Goal: Task Accomplishment & Management: Use online tool/utility

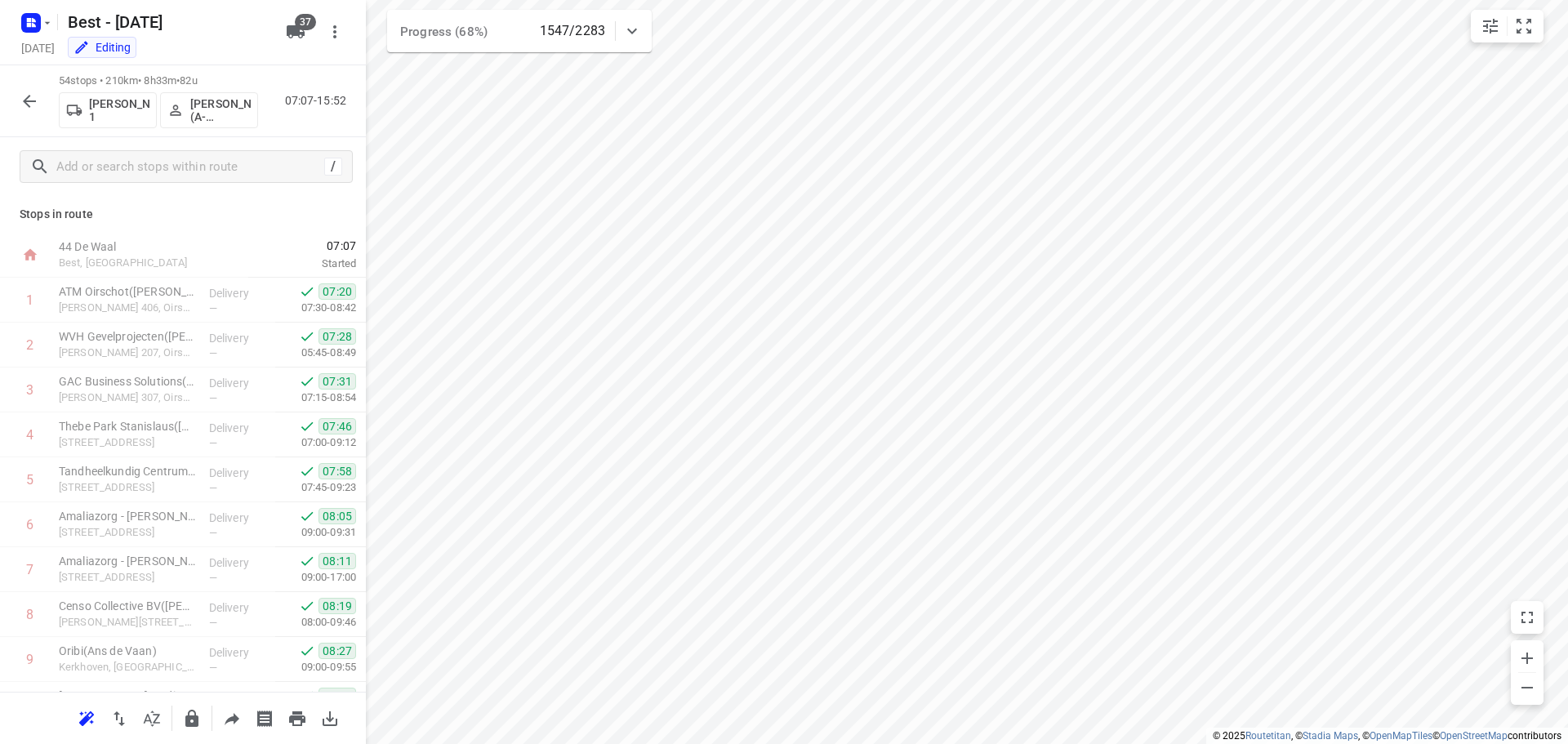
scroll to position [1552, 0]
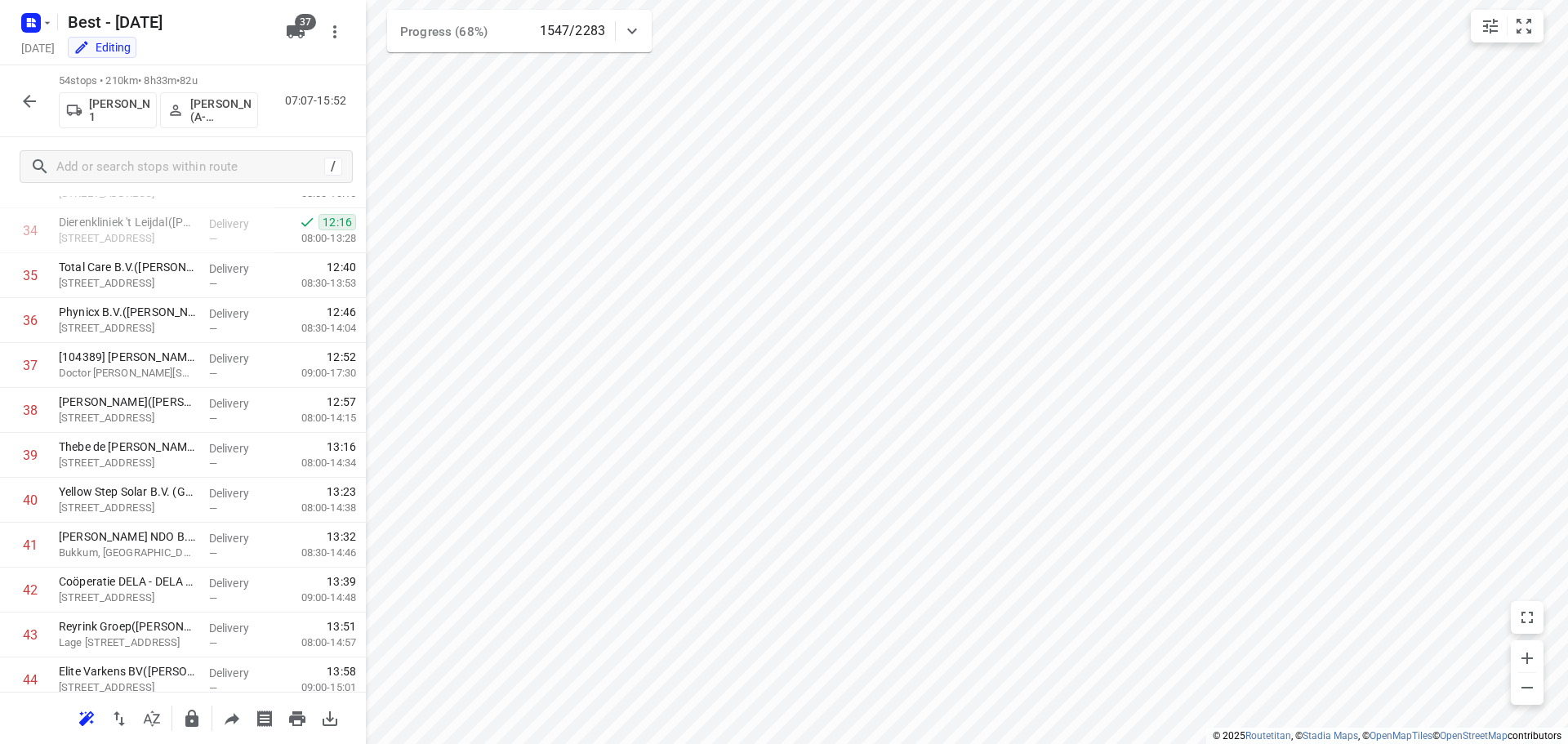
click at [624, 34] on icon at bounding box center [632, 31] width 20 height 20
click at [630, 32] on icon at bounding box center [632, 37] width 20 height 20
click at [29, 112] on button "button" at bounding box center [29, 101] width 33 height 33
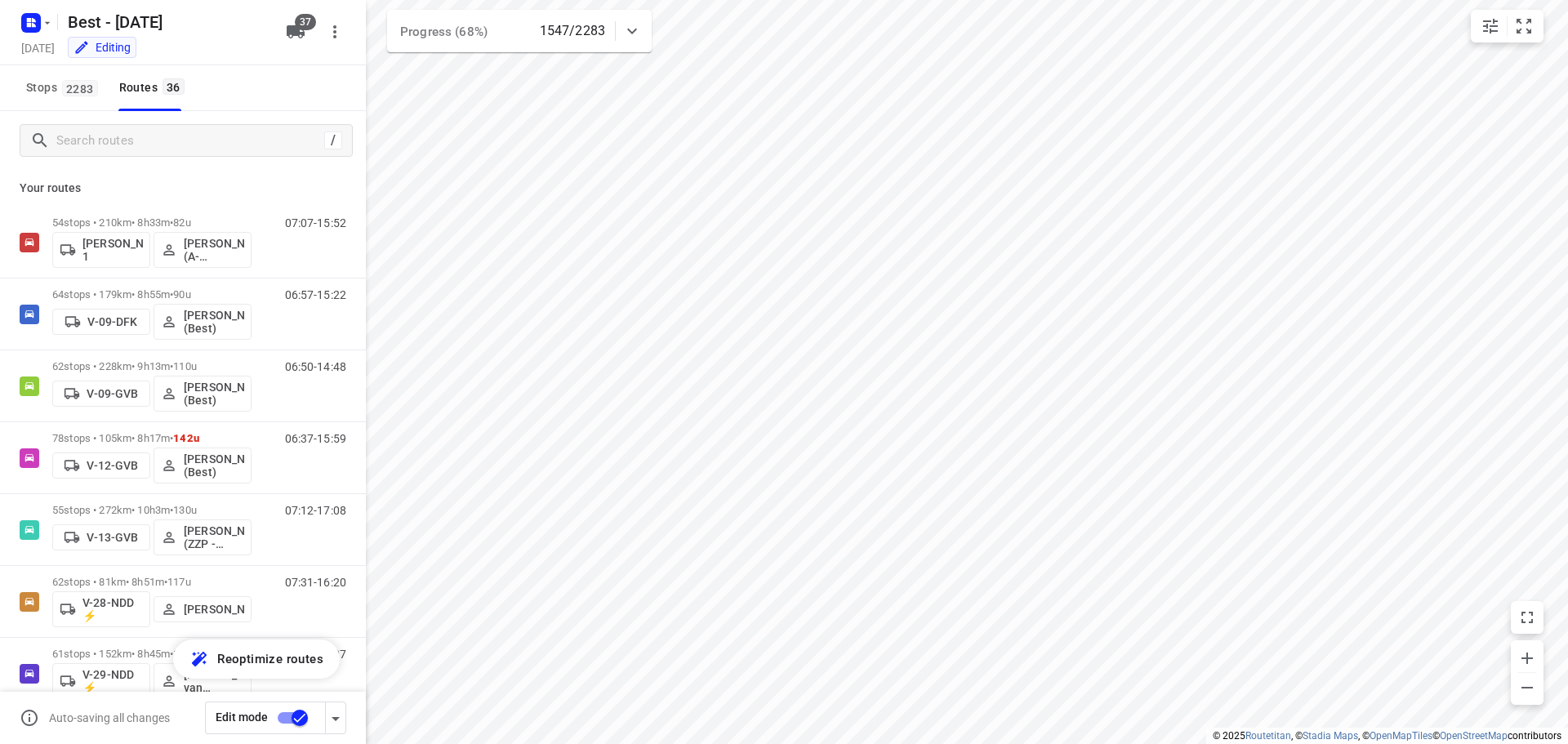
click at [54, 23] on div "Best - [DATE]" at bounding box center [145, 20] width 261 height 29
click at [35, 31] on rect "button" at bounding box center [31, 22] width 20 height 20
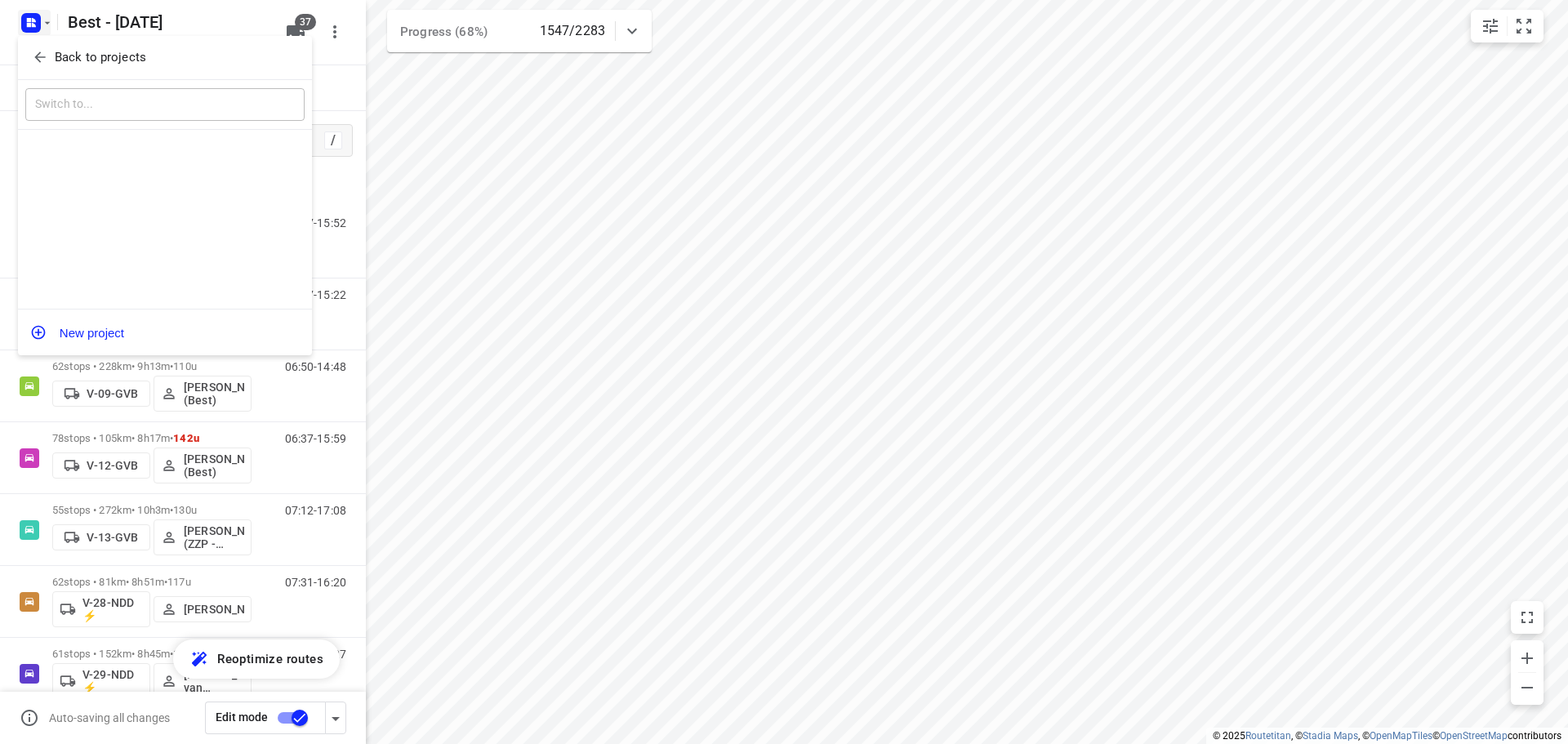
click at [41, 64] on icon "button" at bounding box center [39, 56] width 16 height 16
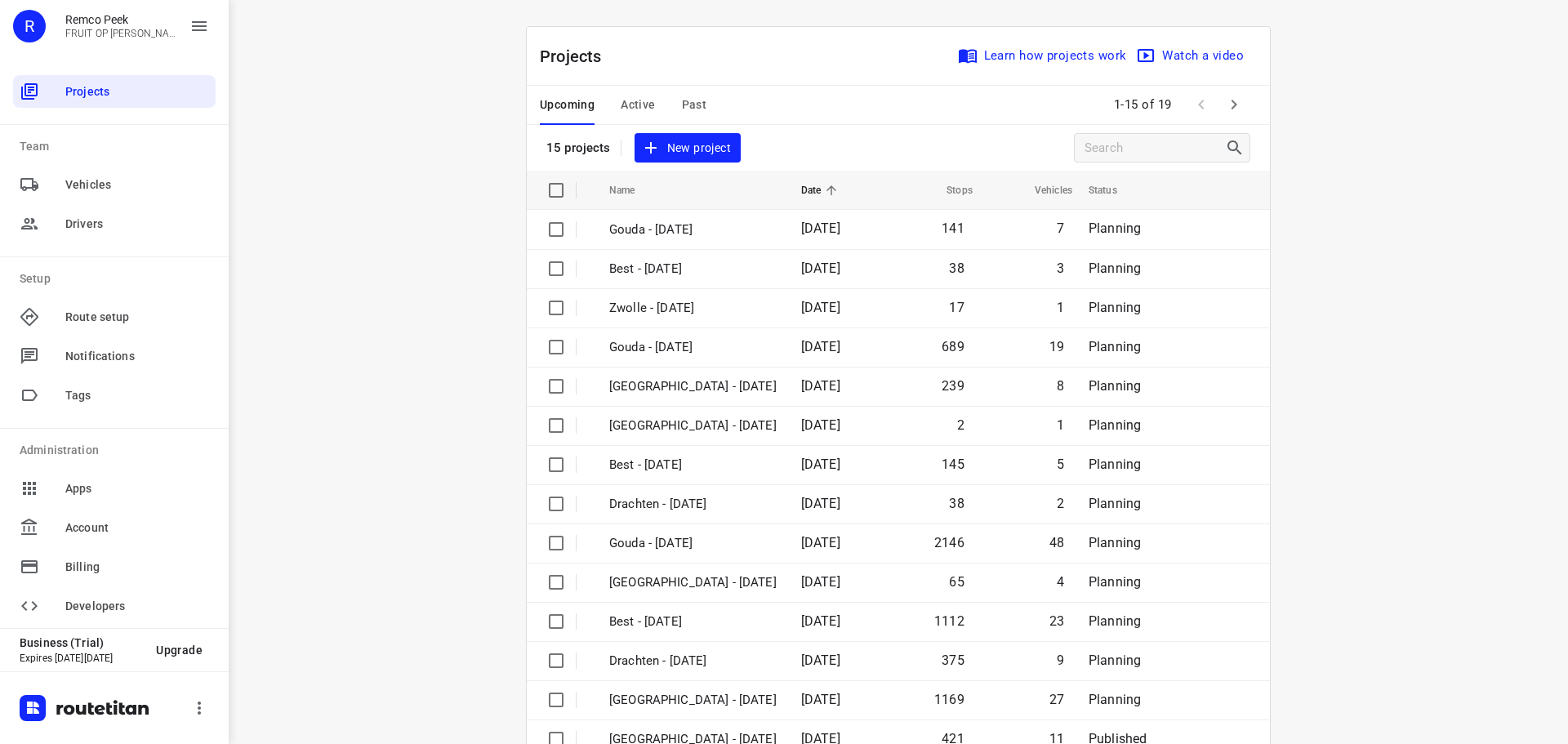
click at [637, 110] on span "Active" at bounding box center [637, 105] width 35 height 21
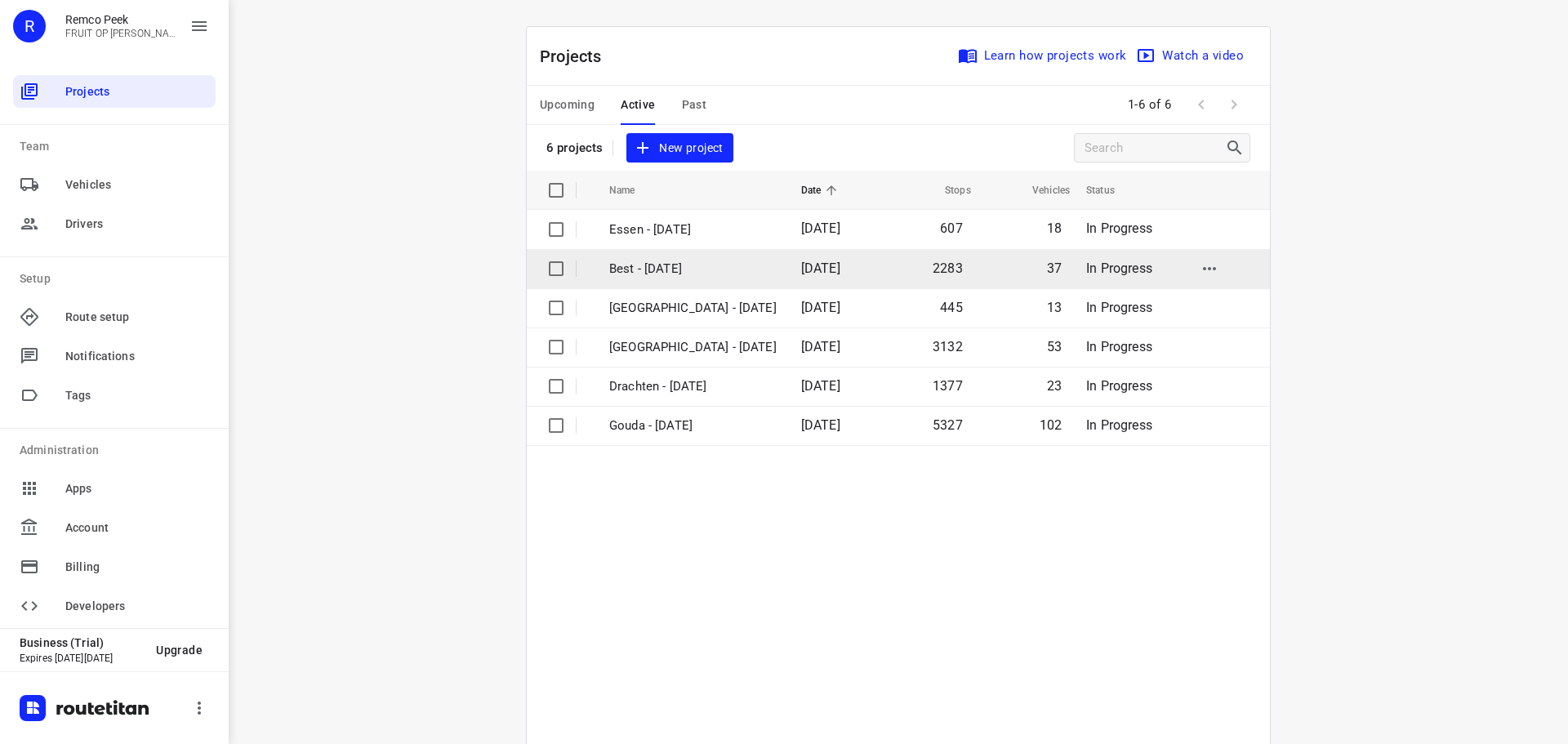
click at [638, 272] on p "Best - [DATE]" at bounding box center [693, 269] width 168 height 19
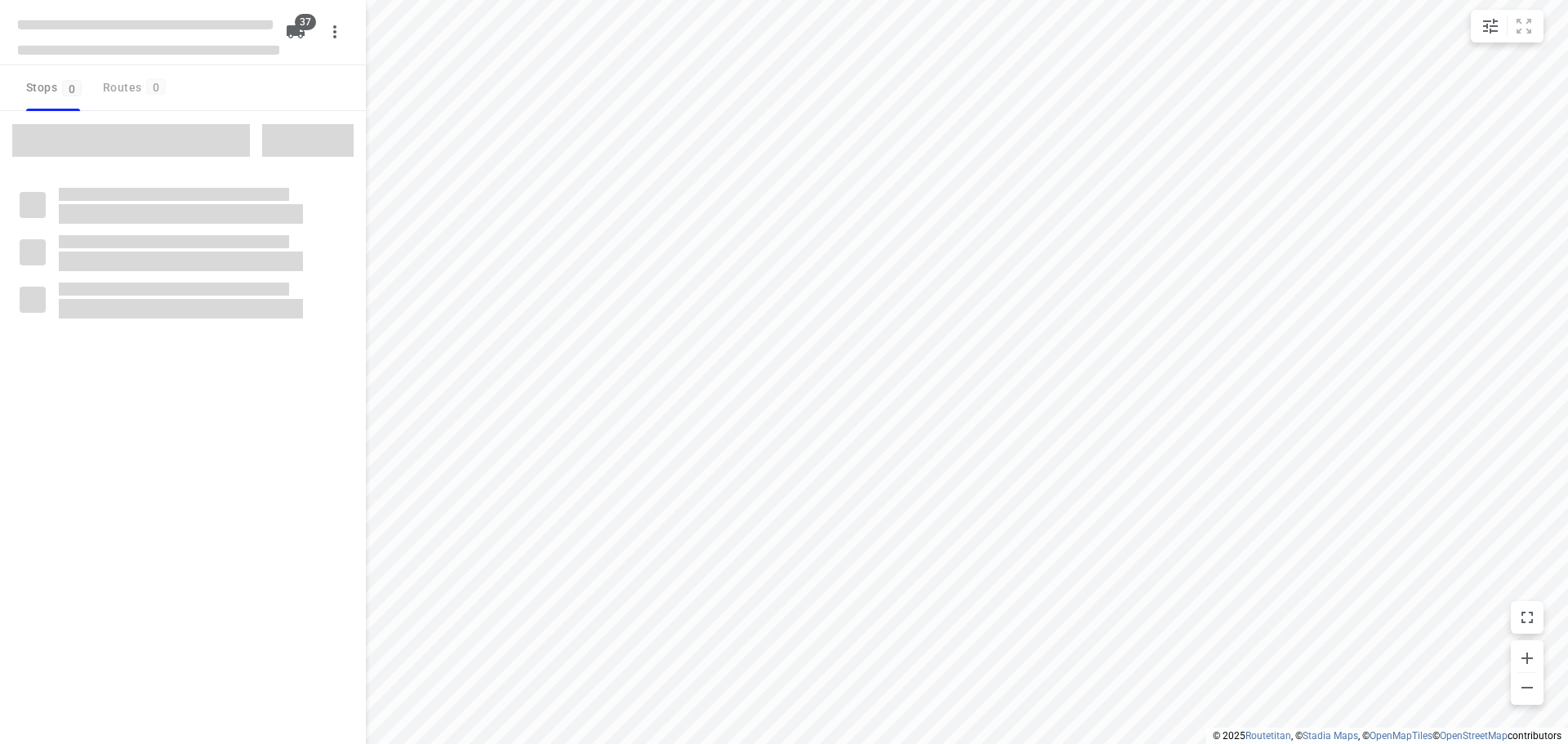
checkbox input "true"
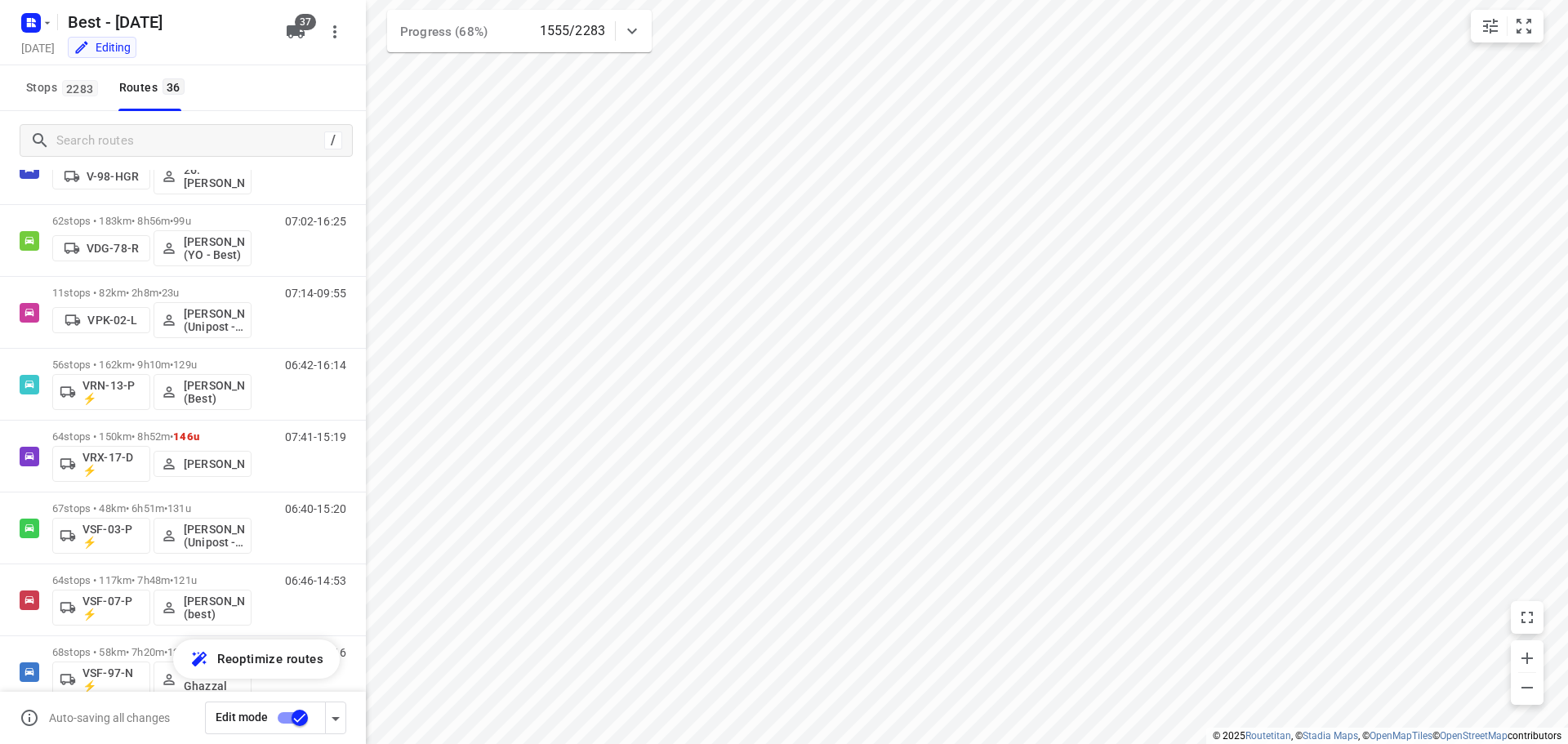
scroll to position [1015, 0]
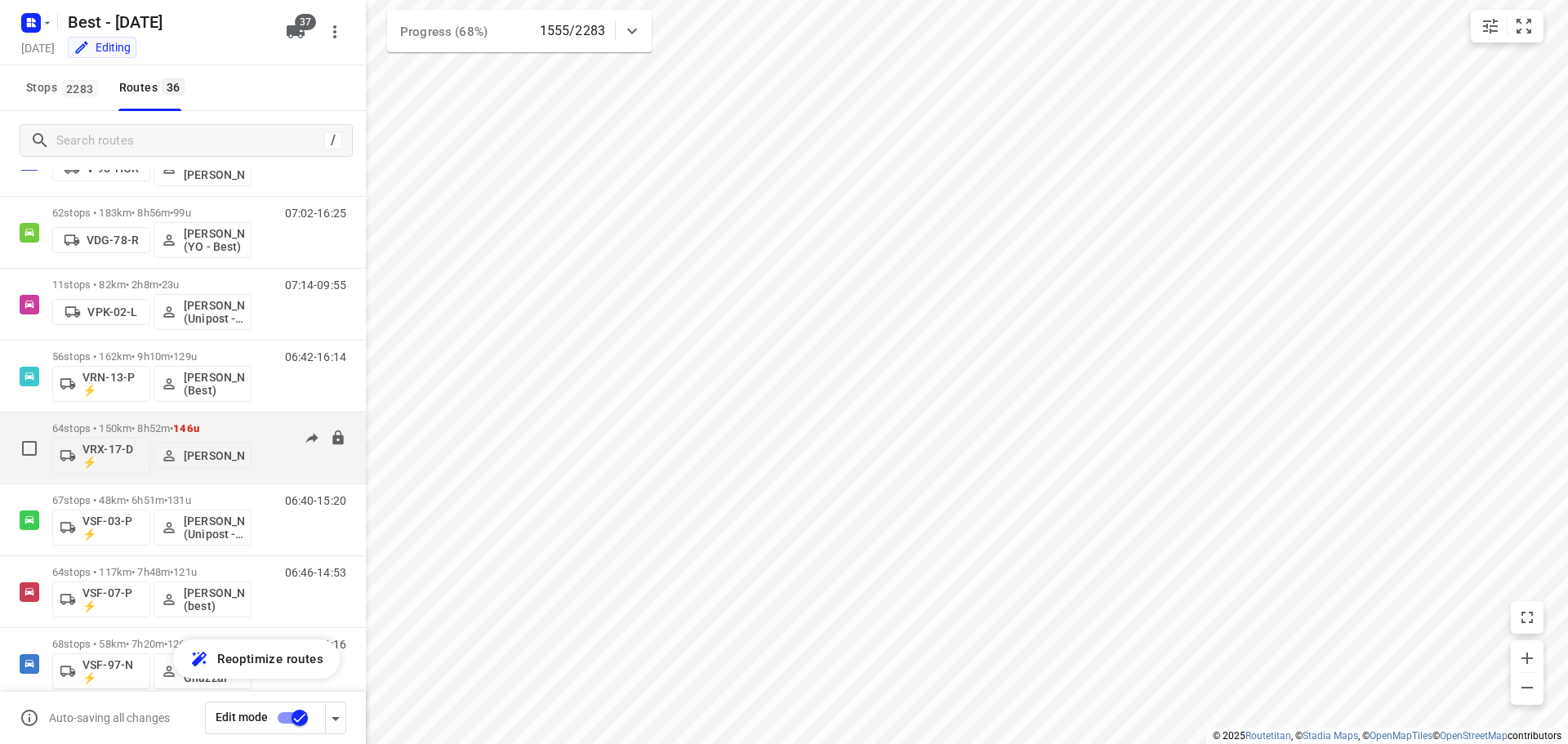
click at [201, 416] on div "64 stops • 150km • 8h52m • 146u VRX-17-D ⚡ Leroy van Westerhoven" at bounding box center [152, 447] width 199 height 67
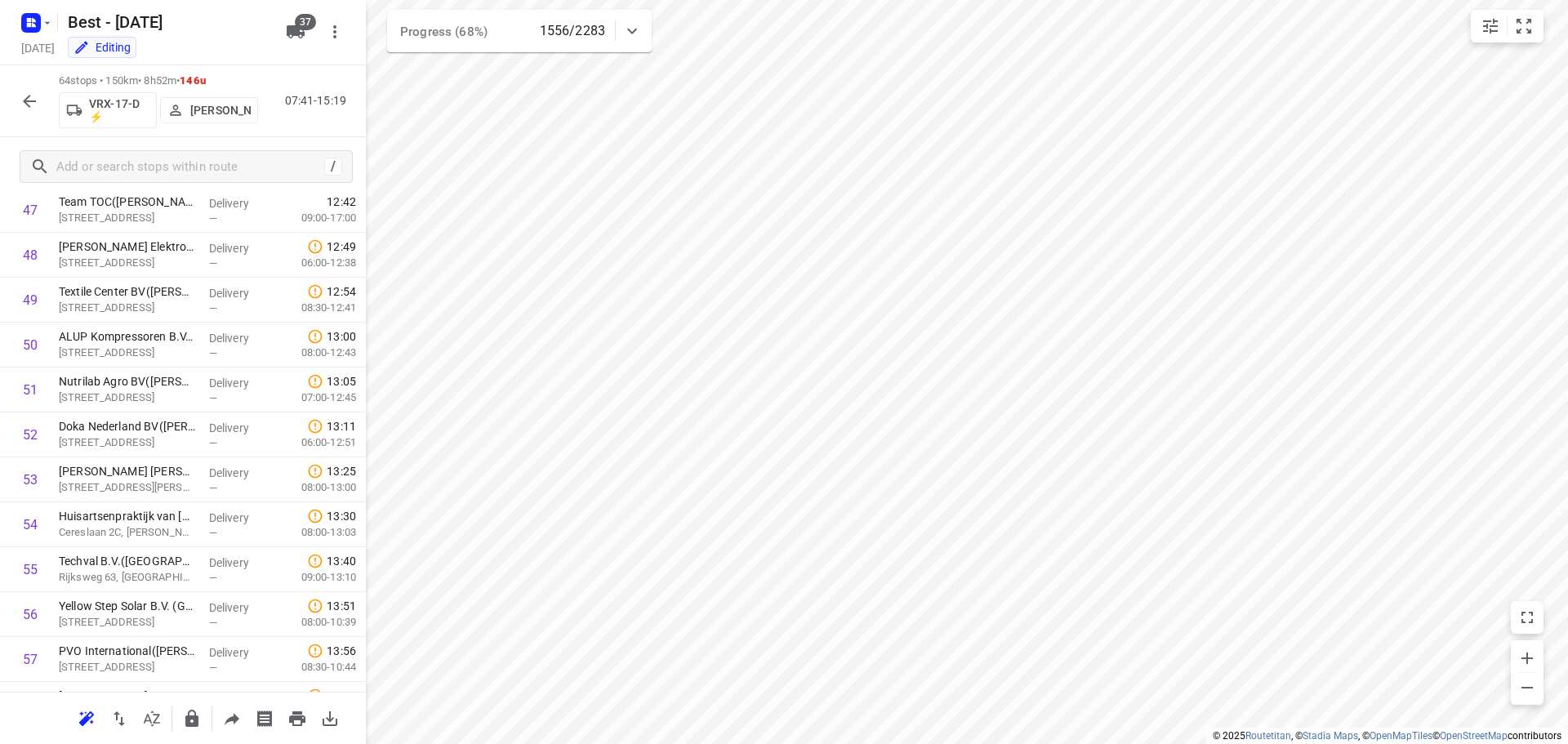
scroll to position [2505, 0]
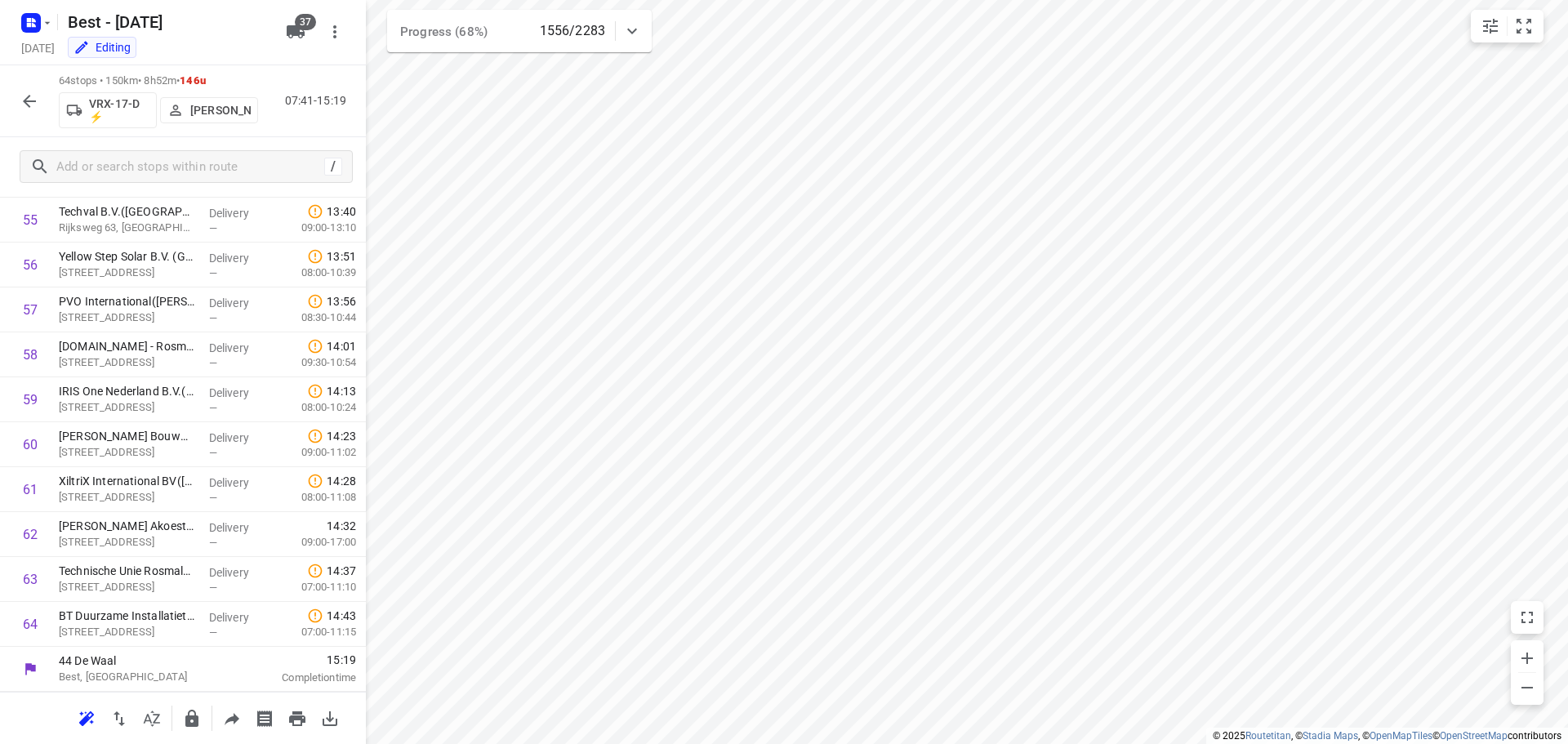
click at [27, 104] on icon "button" at bounding box center [29, 101] width 13 height 13
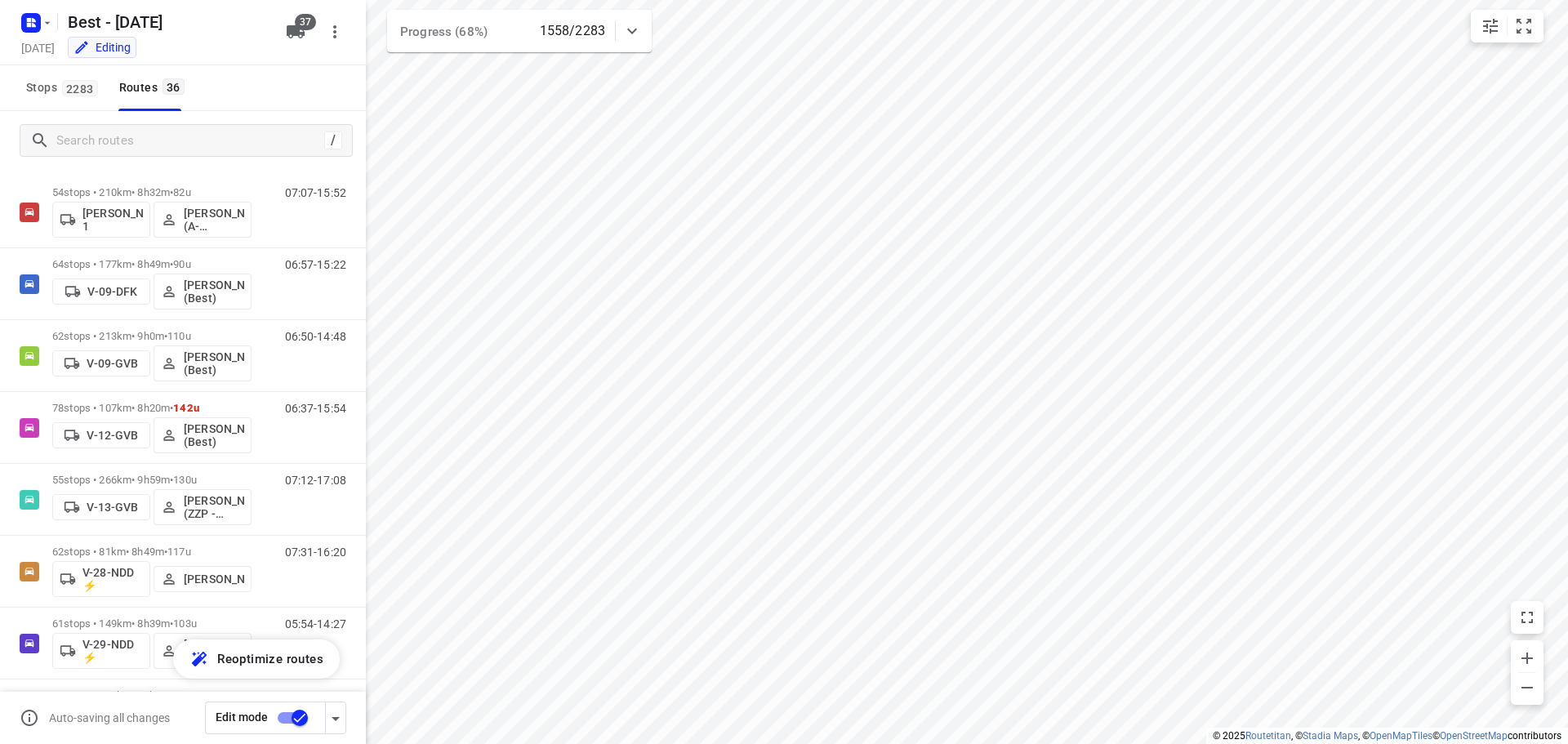
scroll to position [0, 0]
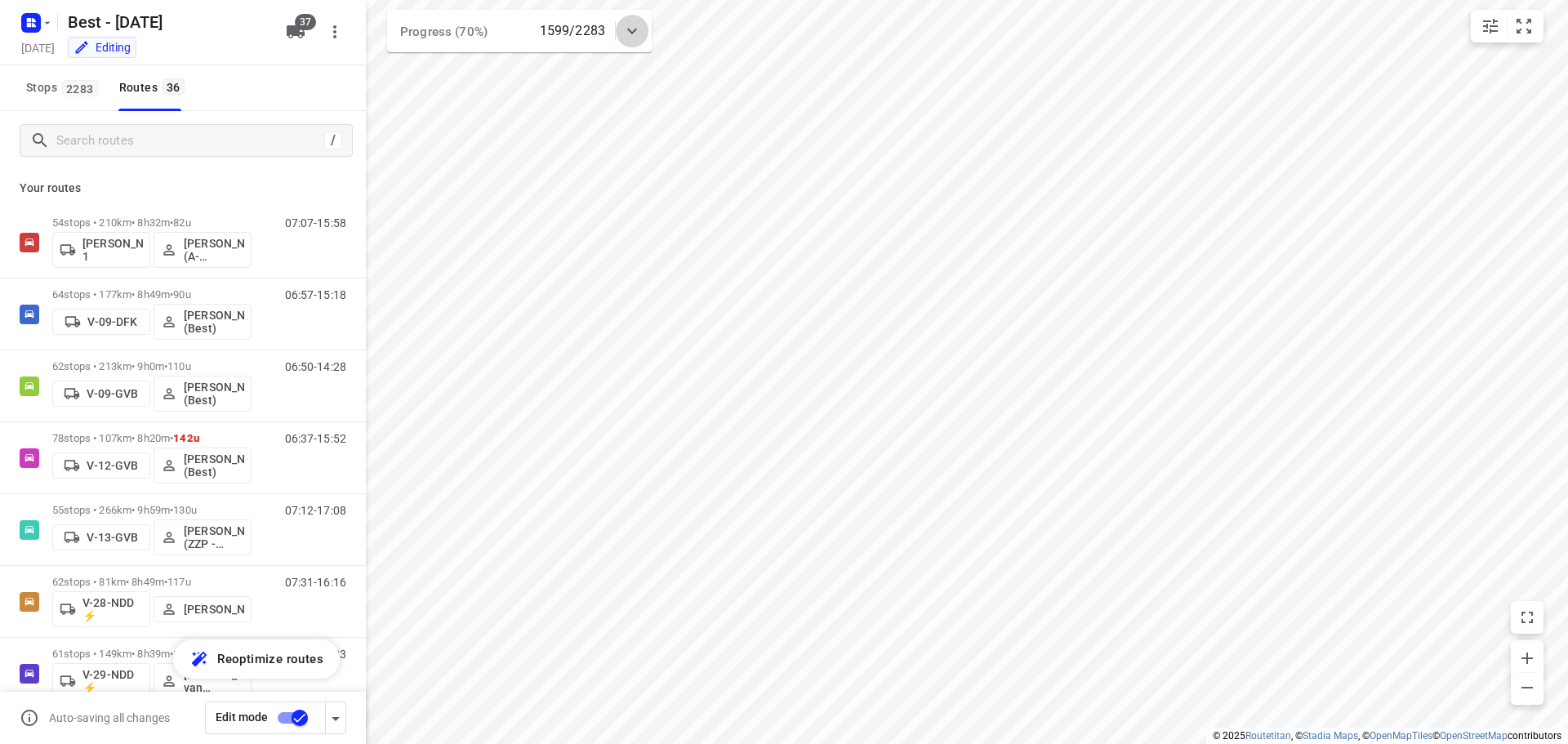
click at [641, 28] on icon at bounding box center [632, 31] width 20 height 20
click at [641, 28] on icon at bounding box center [632, 37] width 20 height 20
click at [639, 34] on icon at bounding box center [632, 31] width 20 height 20
click at [639, 34] on icon at bounding box center [632, 37] width 20 height 20
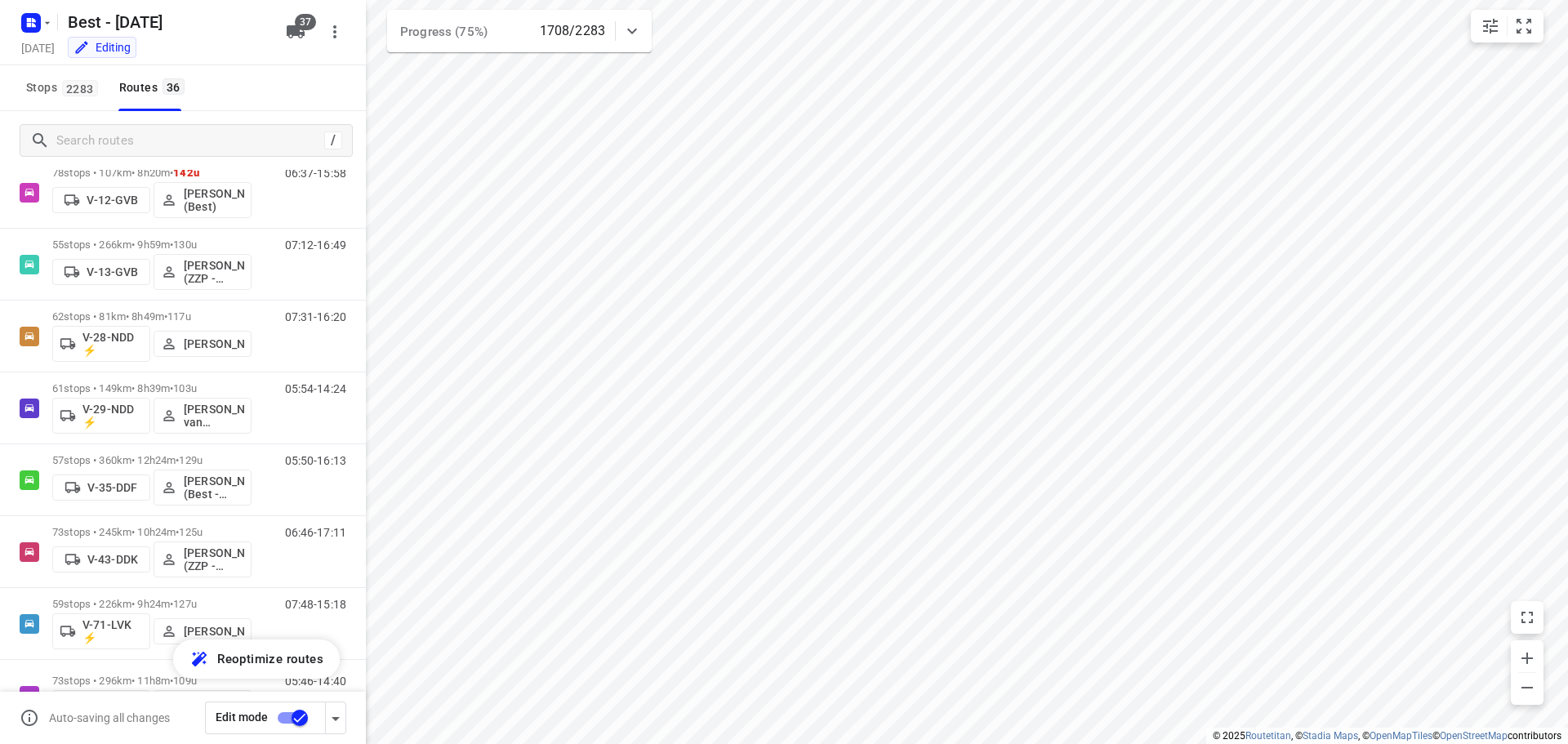
scroll to position [216, 0]
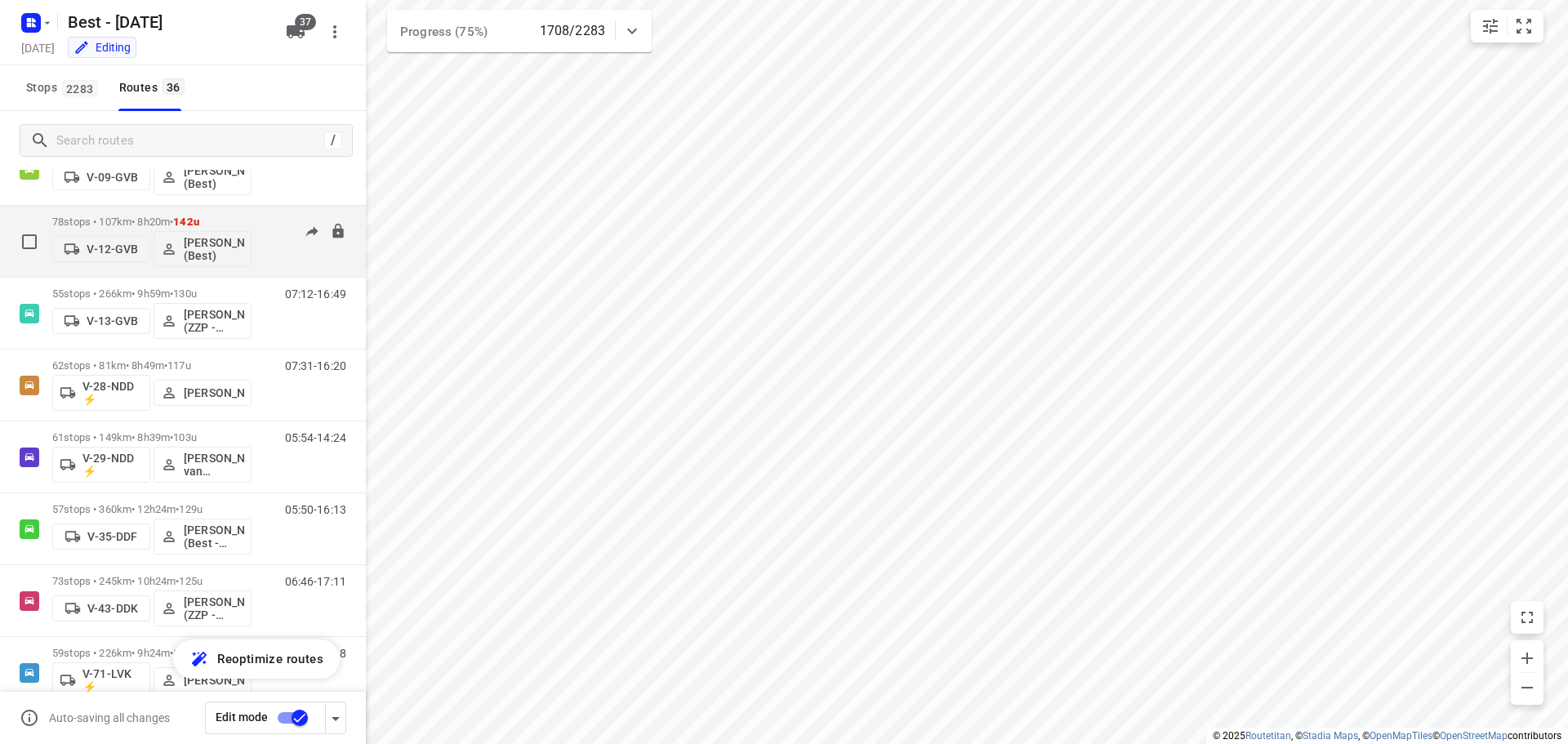
click at [221, 212] on div "78 stops • 107km • 8h20m • 142u V-12-GVB Demi Walraven (Best)" at bounding box center [152, 241] width 199 height 67
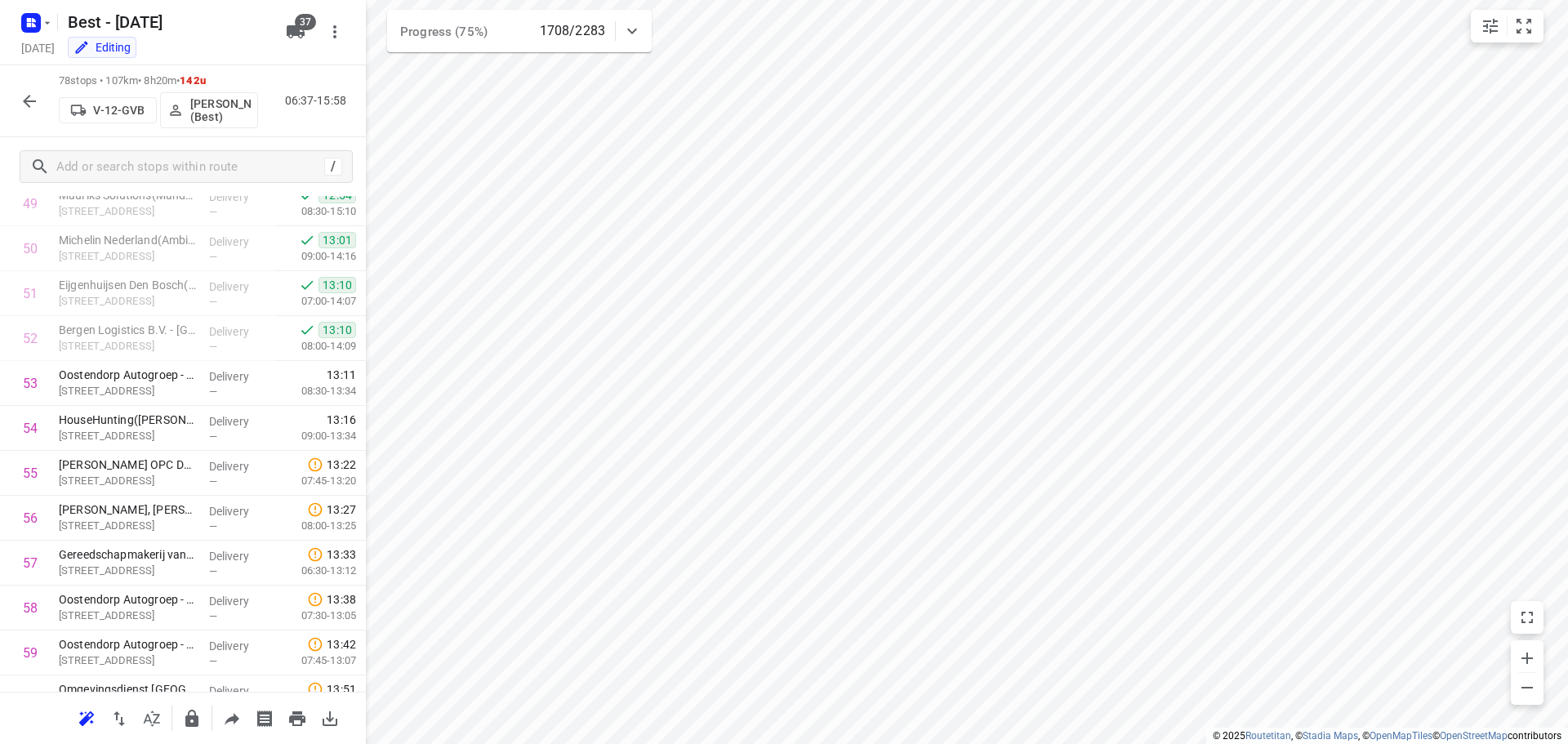
scroll to position [3133, 0]
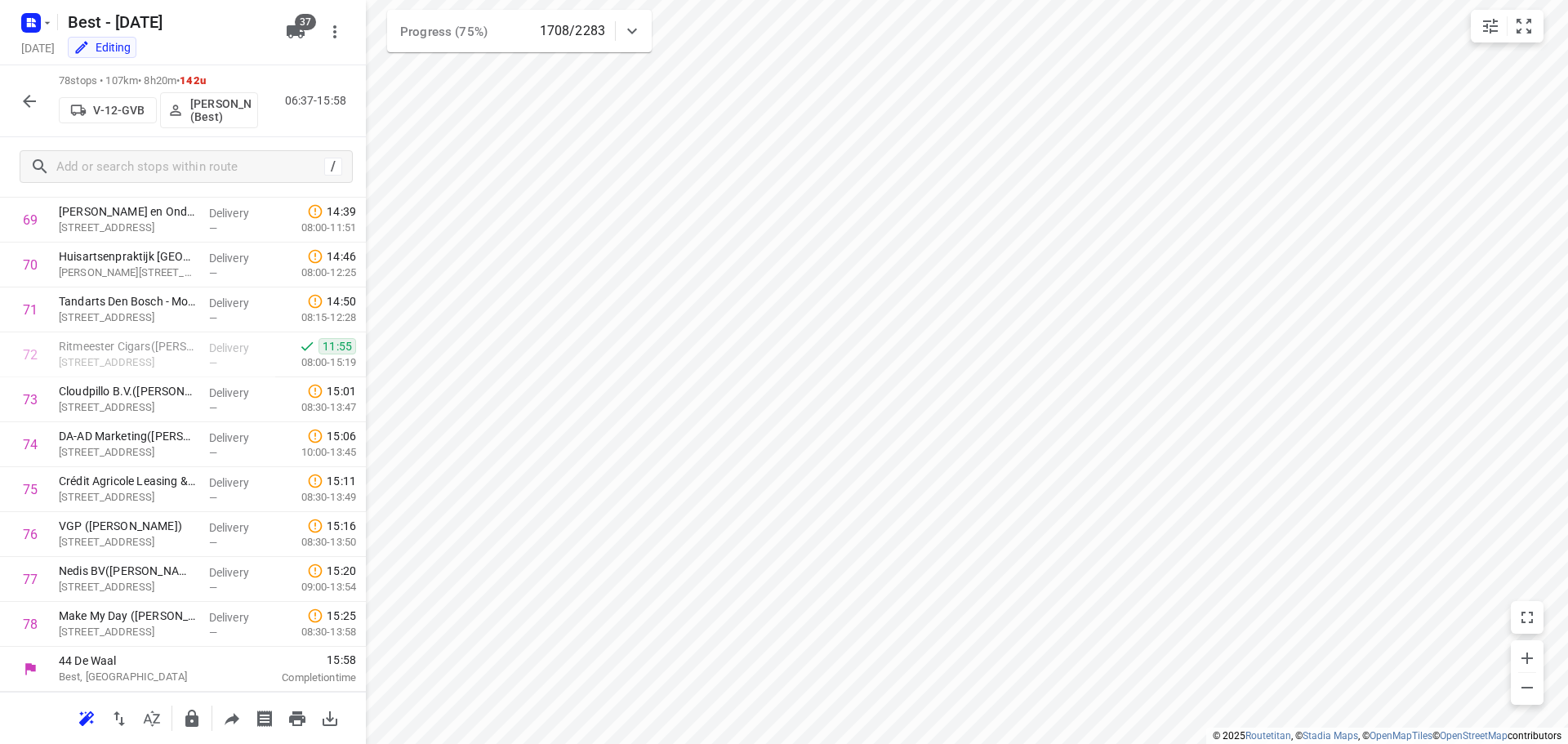
click at [33, 109] on icon "button" at bounding box center [29, 101] width 20 height 20
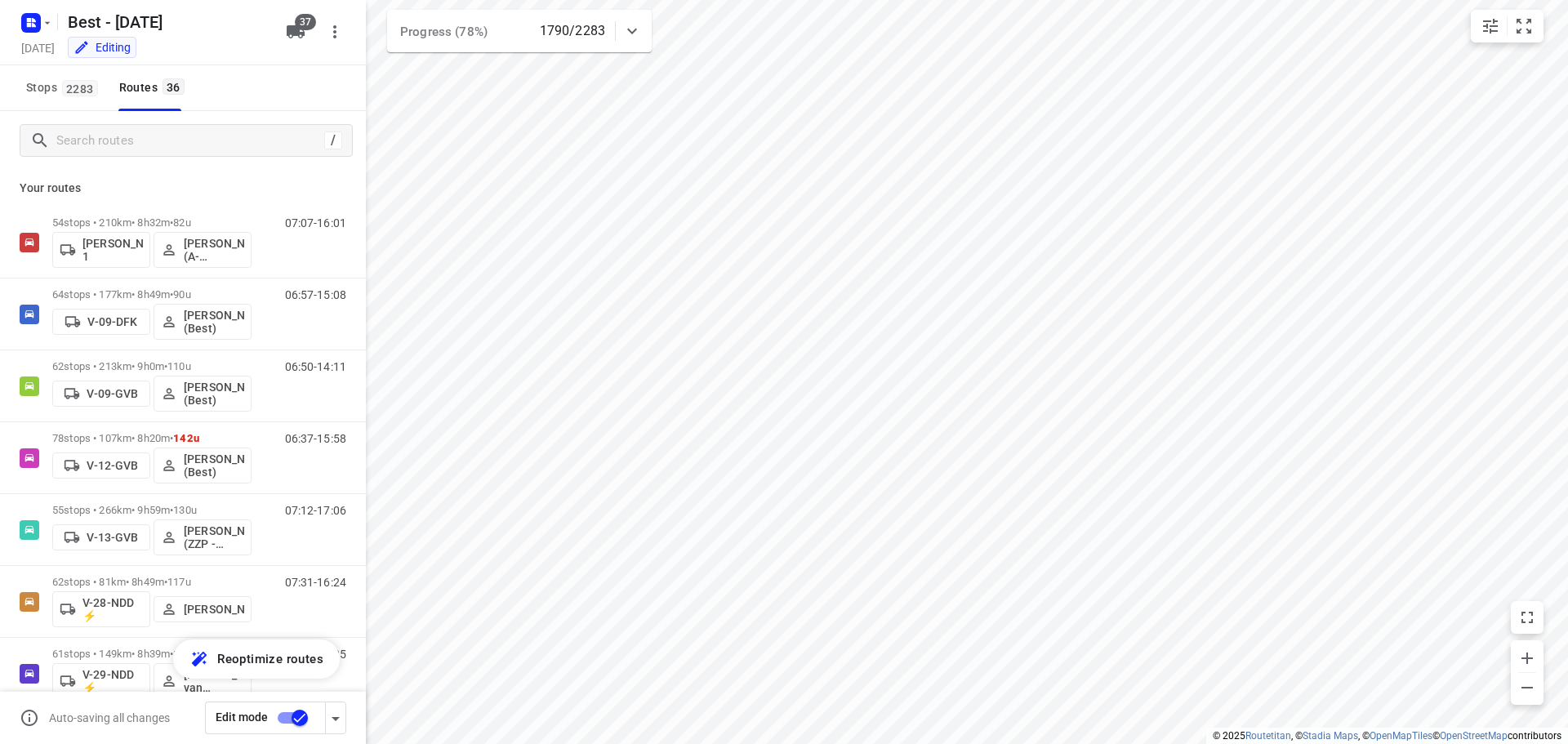
click at [648, 35] on div at bounding box center [632, 31] width 33 height 33
click at [648, 35] on div at bounding box center [632, 37] width 33 height 33
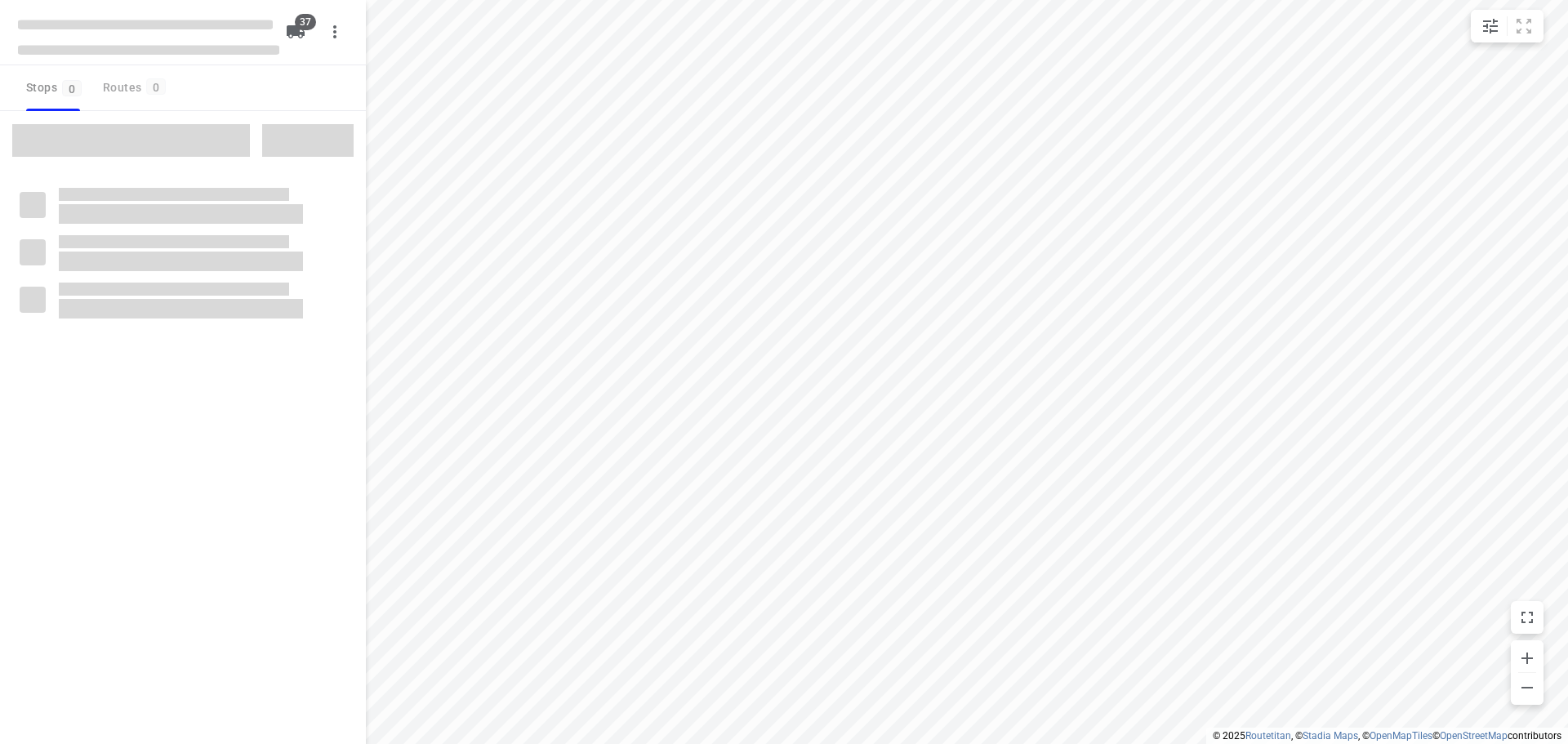
checkbox input "true"
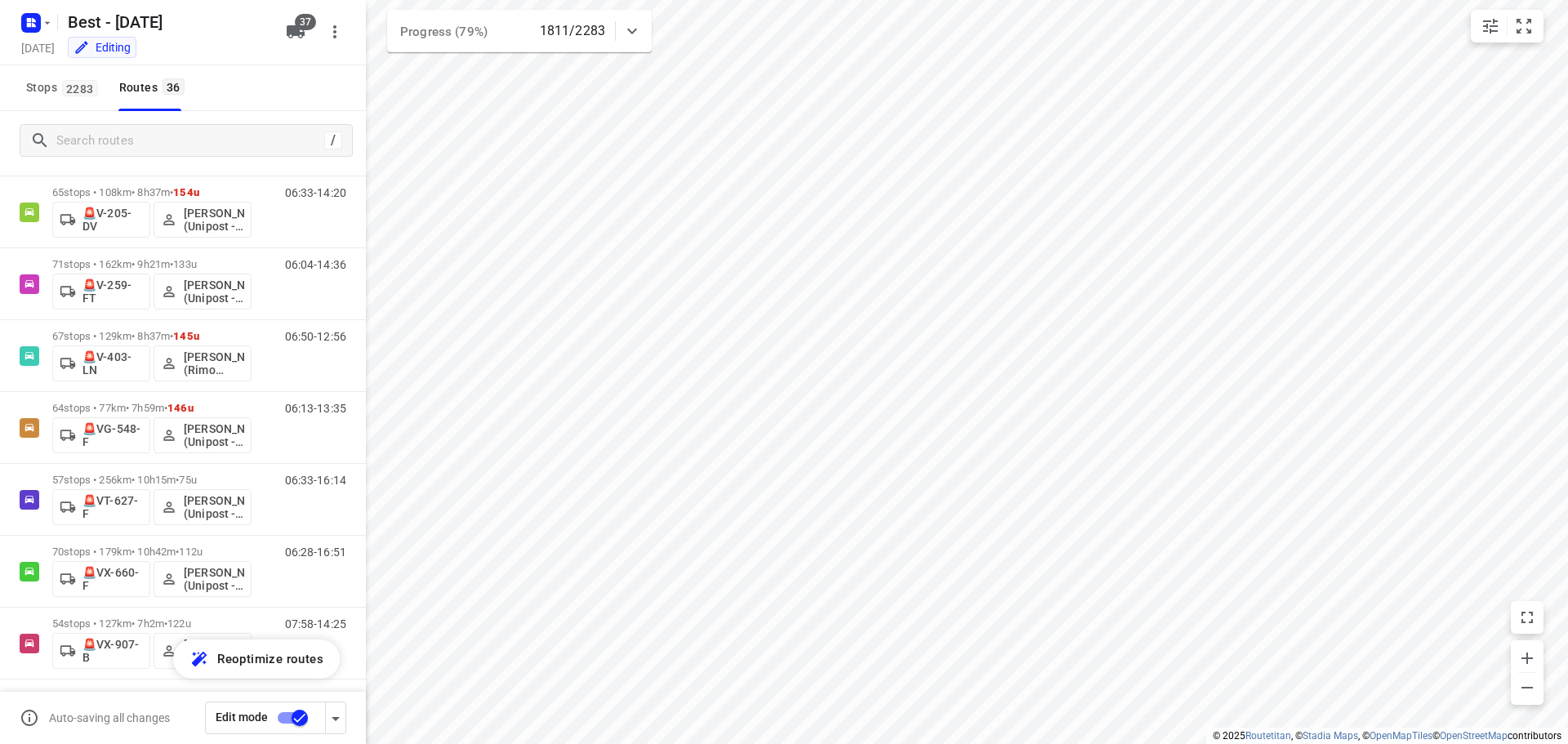
scroll to position [2118, 0]
click at [628, 36] on icon at bounding box center [632, 31] width 20 height 20
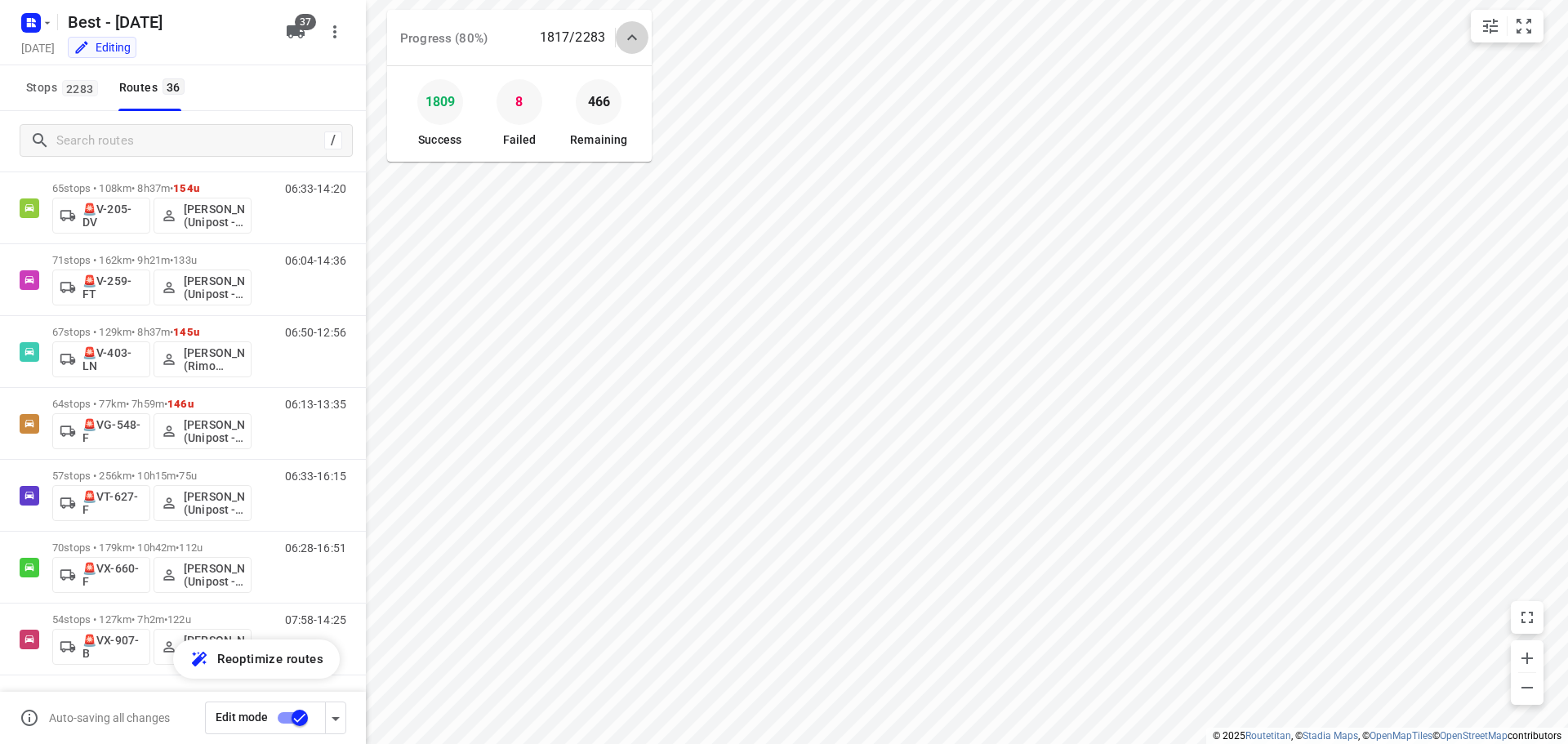
click at [642, 36] on div at bounding box center [632, 37] width 33 height 33
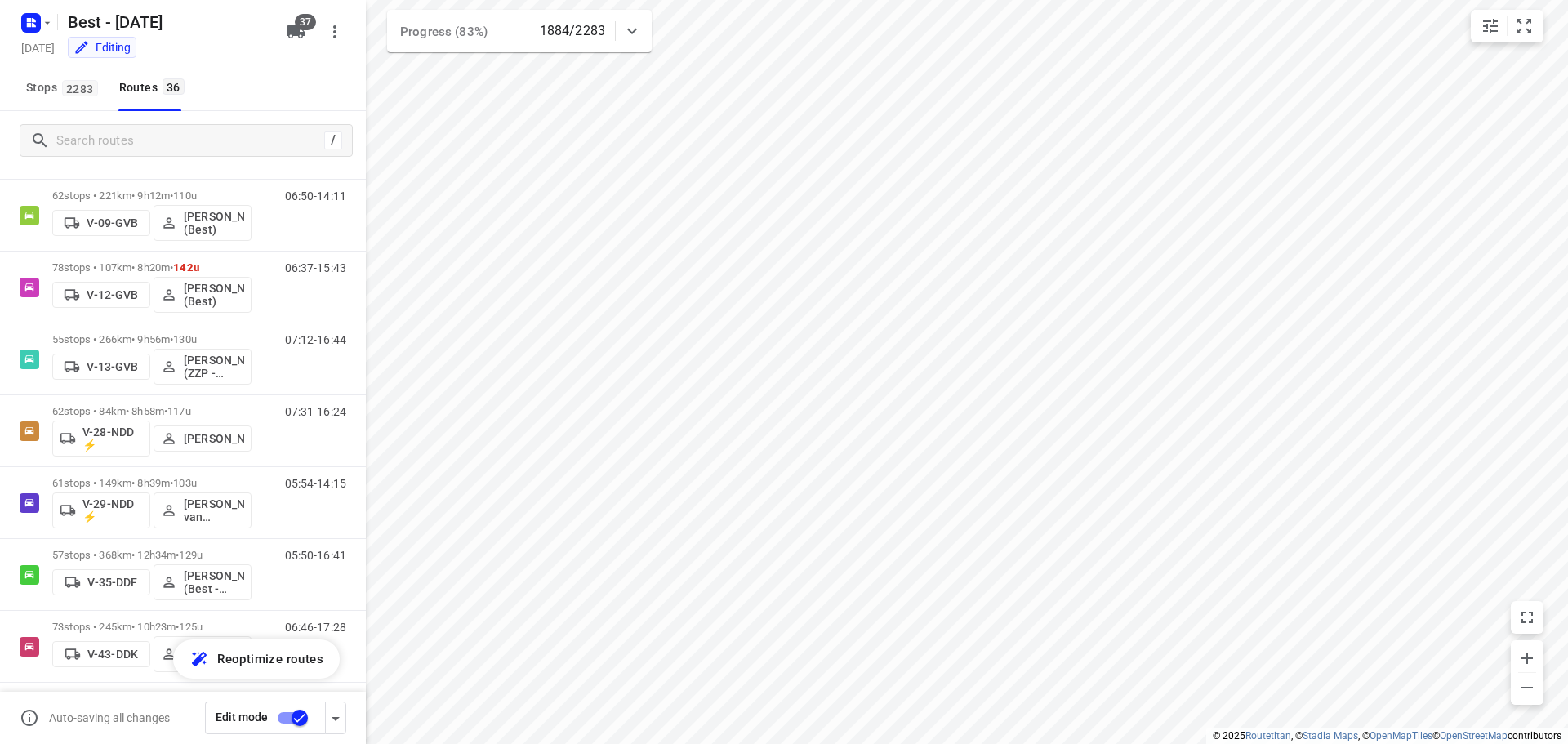
scroll to position [174, 0]
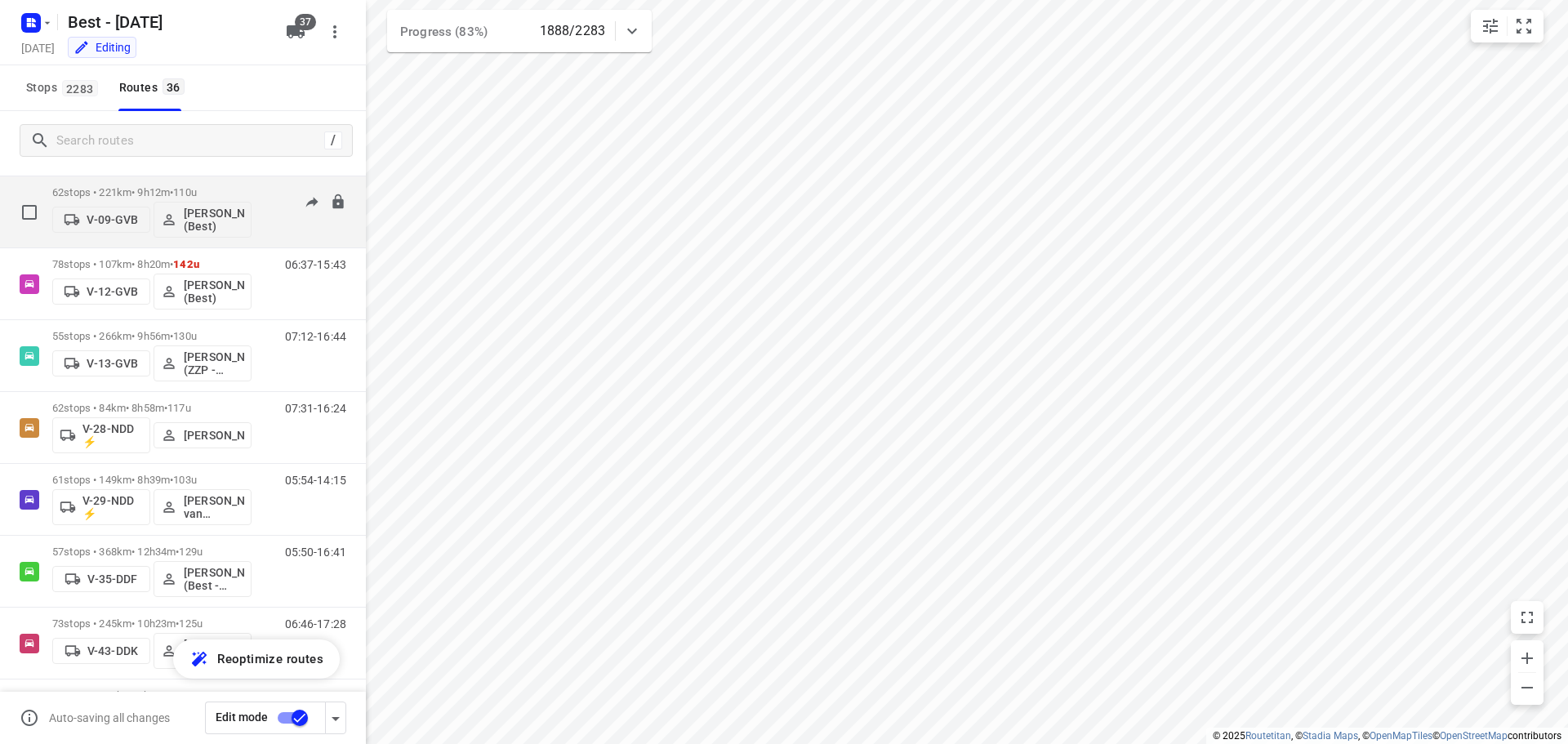
click at [173, 192] on span "•" at bounding box center [170, 192] width 3 height 12
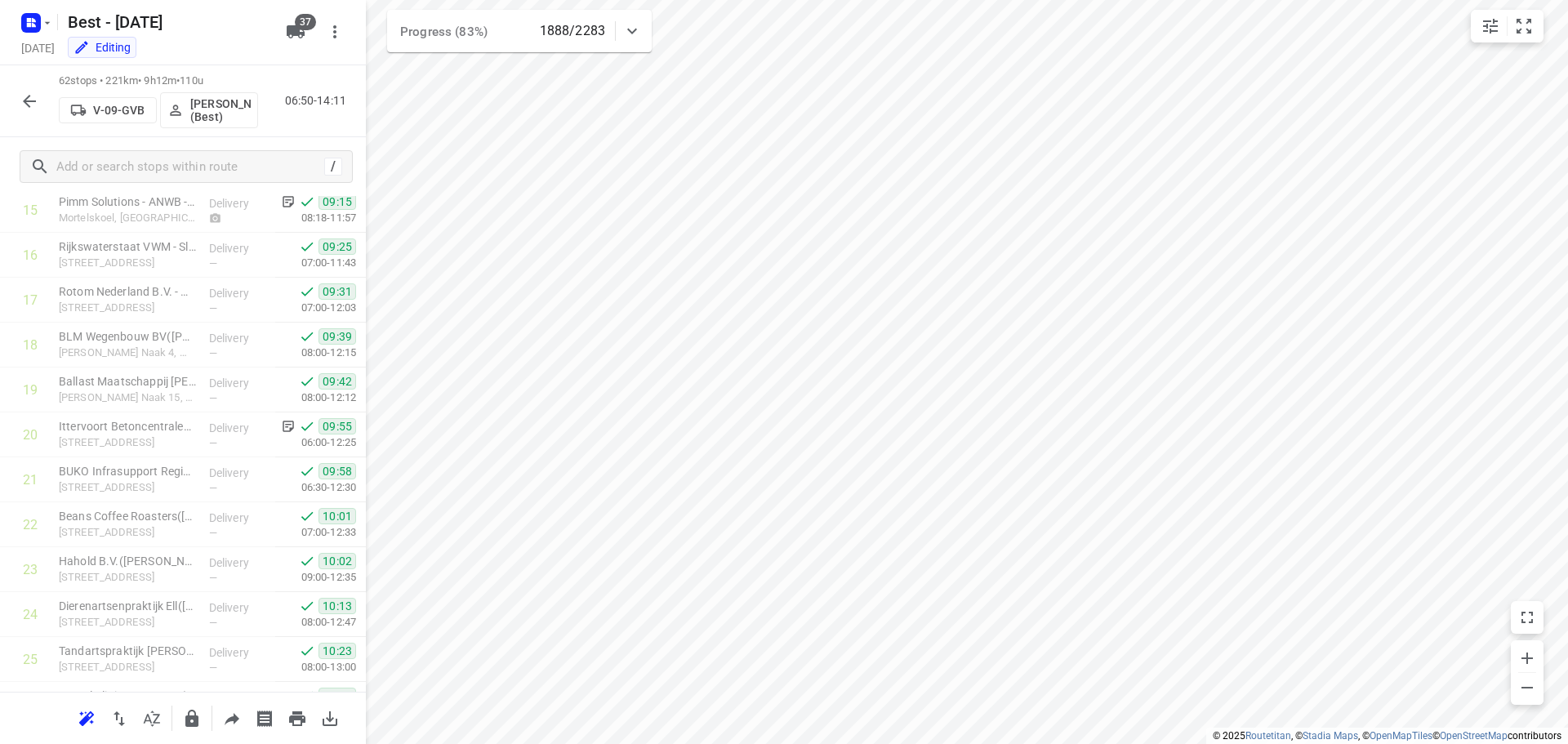
scroll to position [673, 0]
click at [26, 109] on icon "button" at bounding box center [29, 101] width 20 height 20
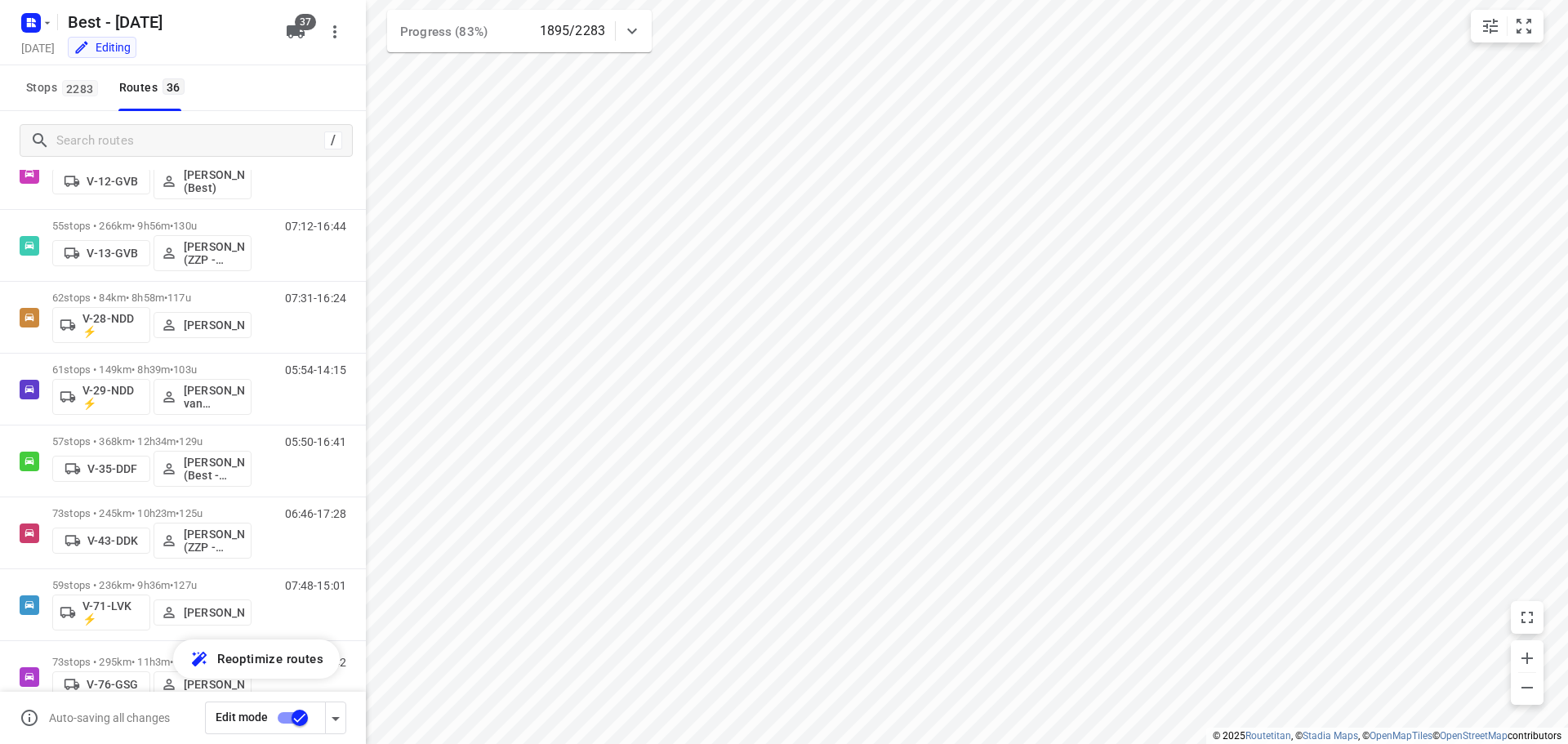
scroll to position [277, 0]
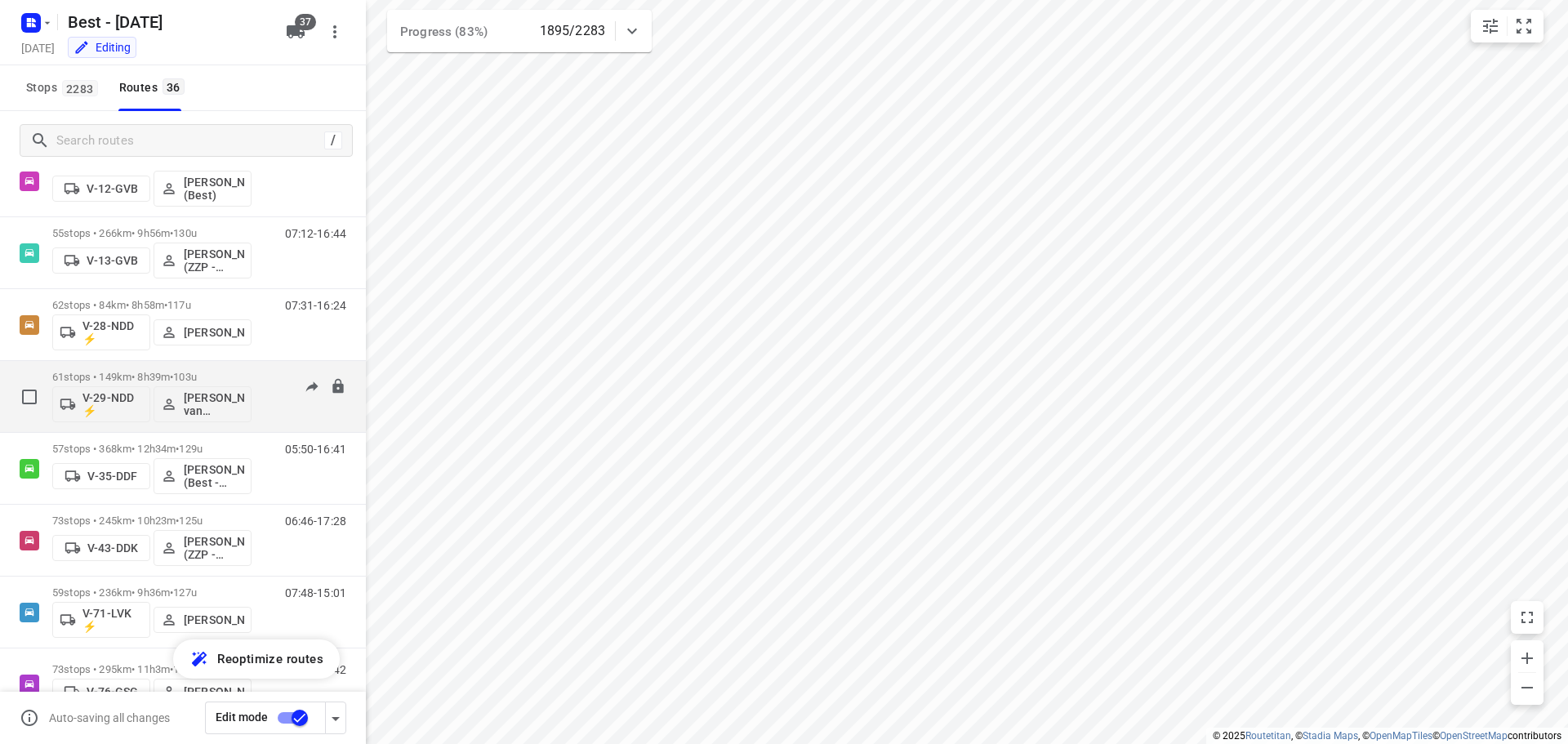
click at [228, 374] on p "61 stops • 149km • 8h39m • 103u" at bounding box center [152, 376] width 199 height 12
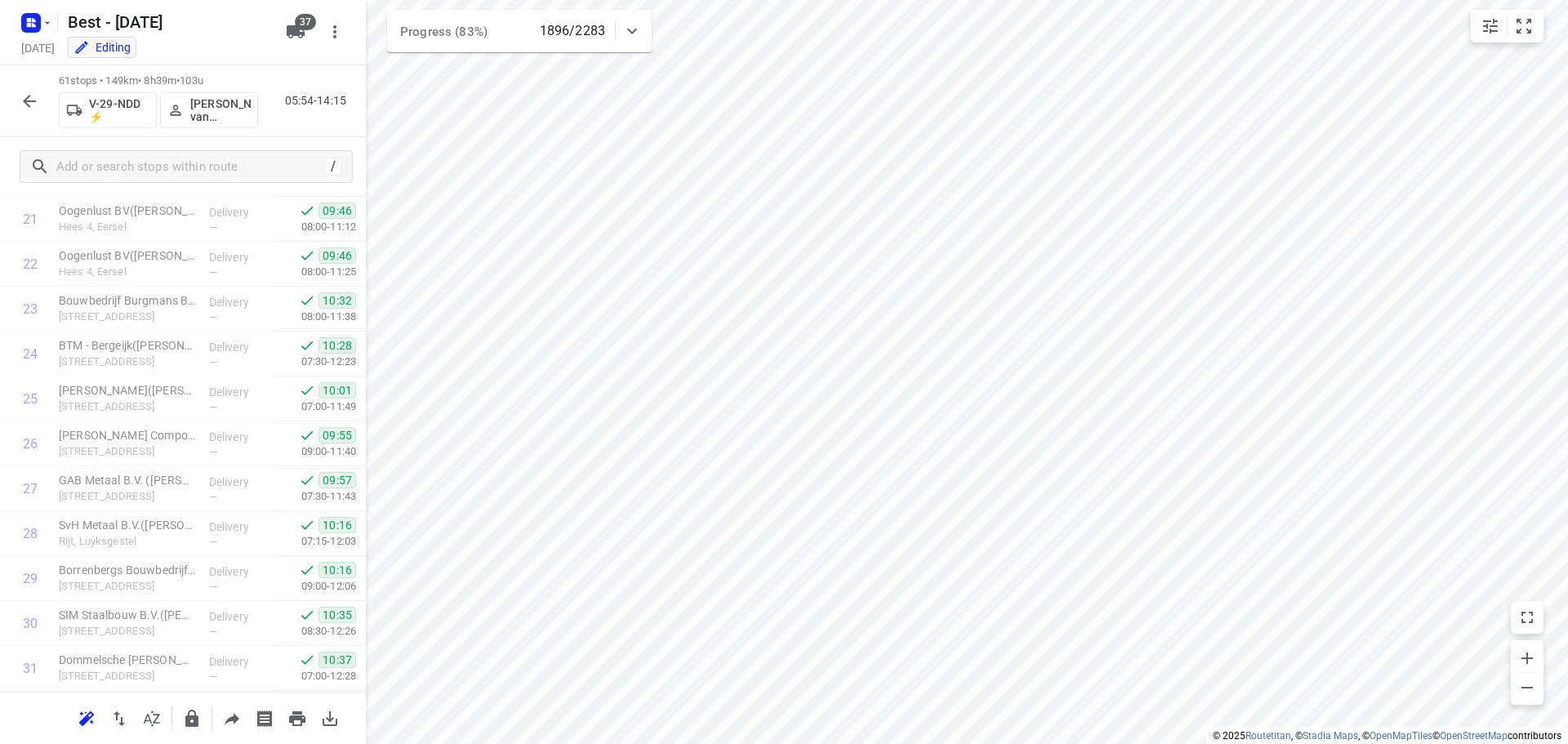
scroll to position [2371, 0]
click at [27, 99] on icon "button" at bounding box center [29, 101] width 13 height 13
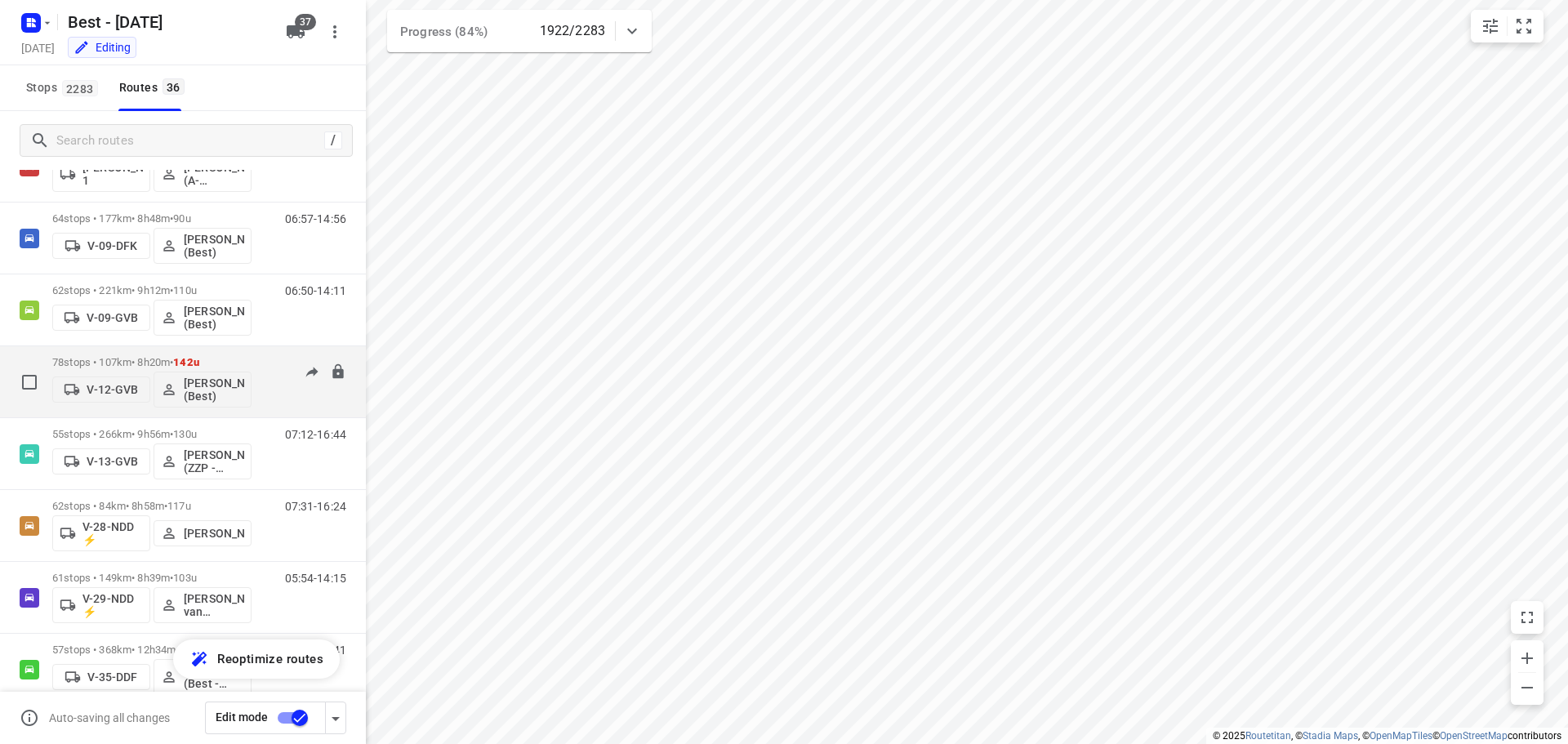
scroll to position [0, 0]
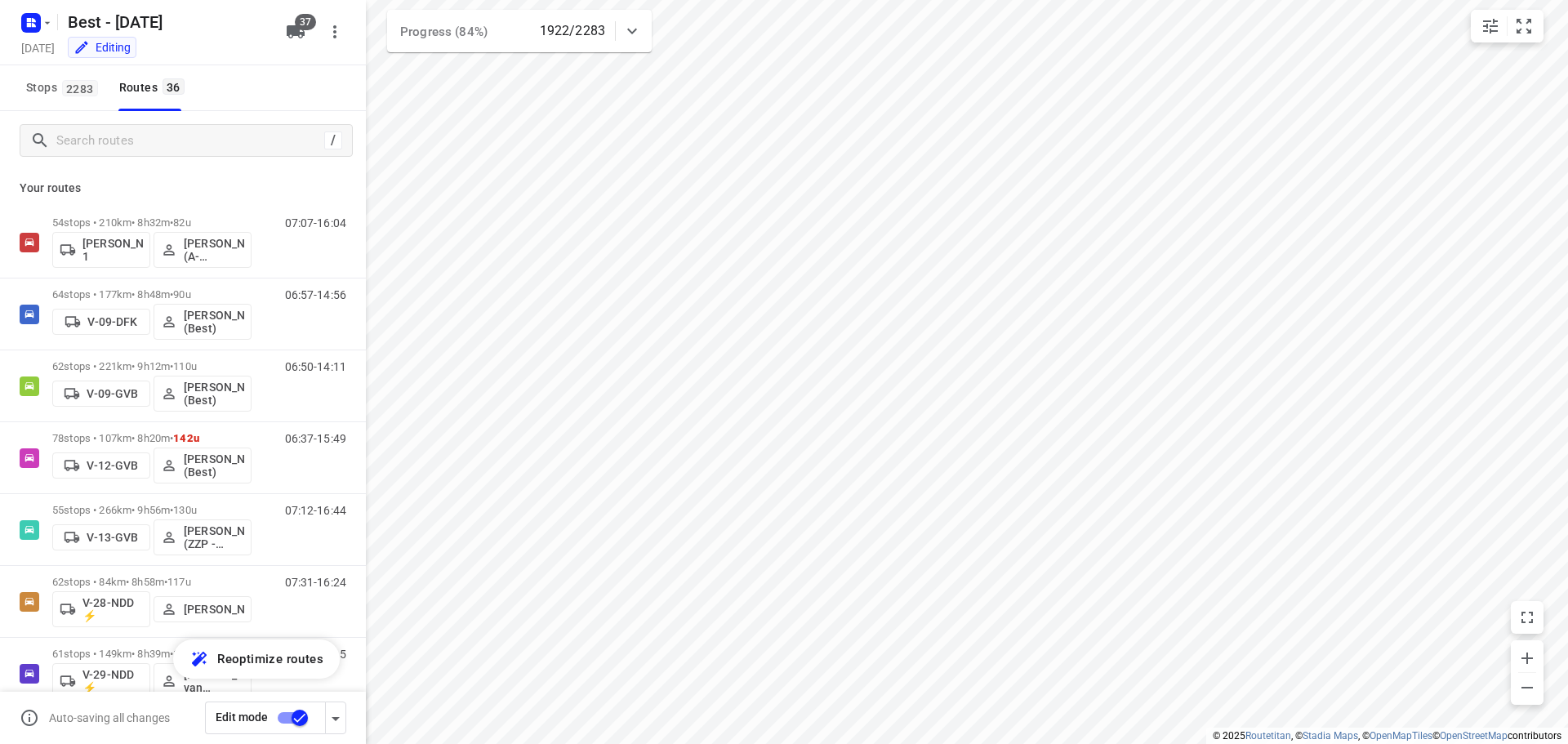
click at [636, 36] on icon at bounding box center [632, 31] width 20 height 20
click at [636, 36] on icon at bounding box center [632, 37] width 20 height 20
